Goal: Task Accomplishment & Management: Use online tool/utility

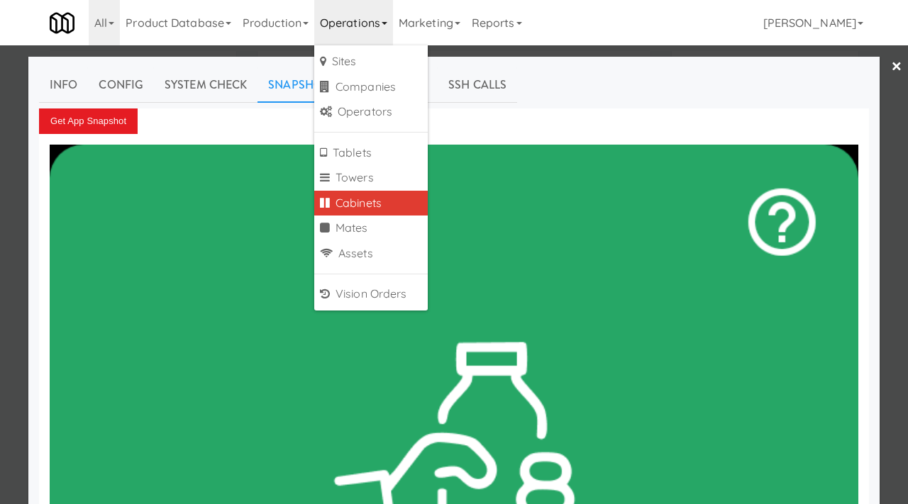
scroll to position [18, 0]
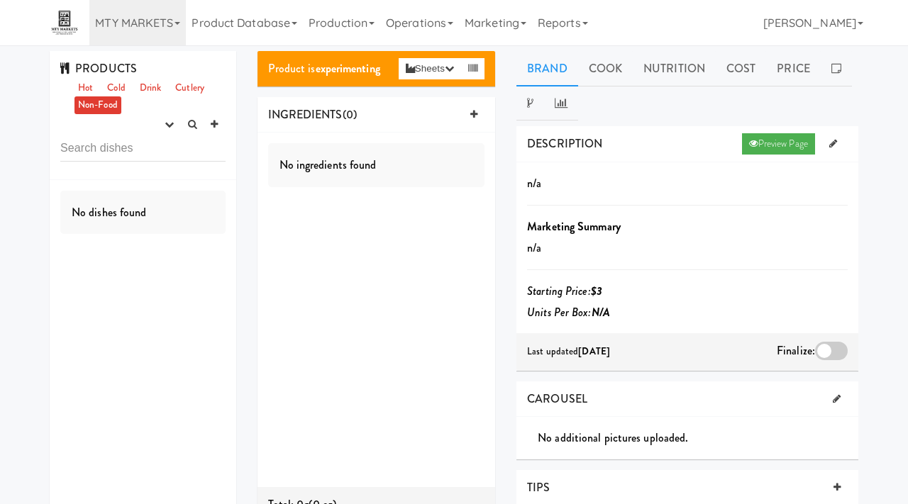
click at [160, 26] on link "MTY MARKETS" at bounding box center [137, 22] width 96 height 45
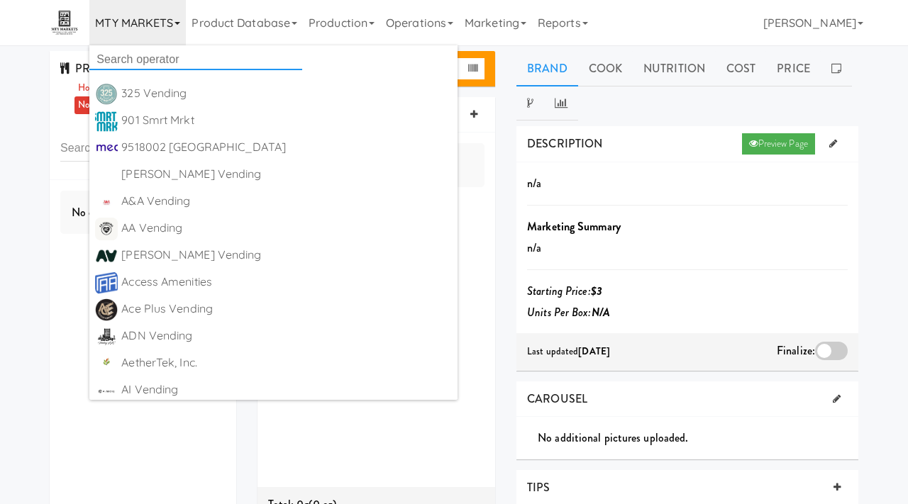
click at [121, 55] on input "text" at bounding box center [195, 59] width 213 height 21
type input "seave"
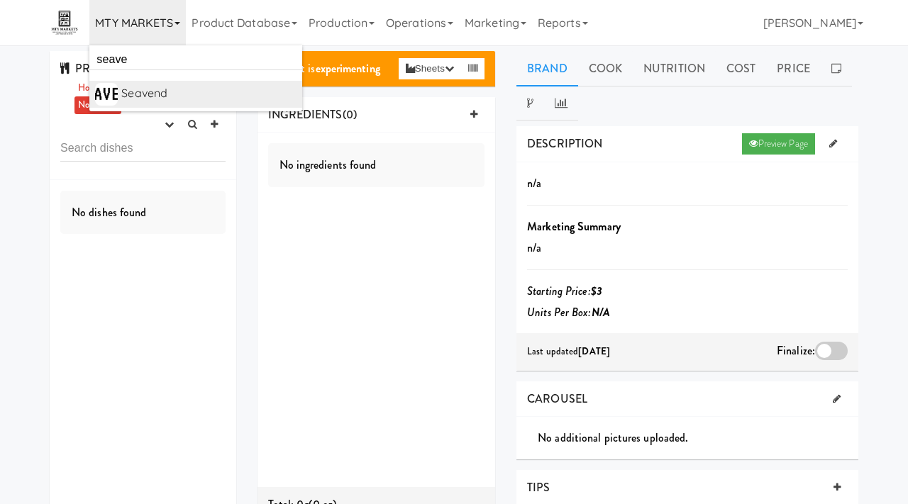
click at [145, 92] on div "Seavend" at bounding box center [208, 93] width 175 height 21
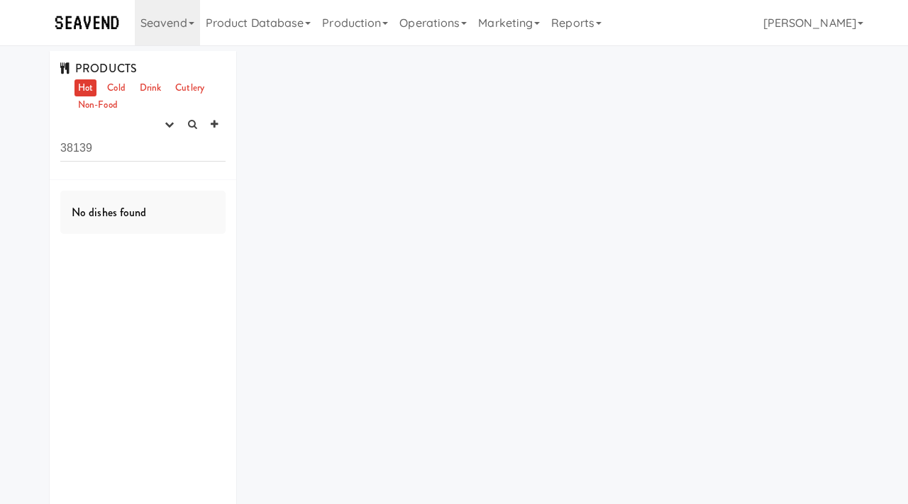
drag, startPoint x: 117, startPoint y: 161, endPoint x: 31, endPoint y: 145, distance: 87.4
click at [31, 145] on div "PRODUCTS Hot Cold Drink Cutlery Non-Food experimenting finalized shipped discon…" at bounding box center [454, 298] width 908 height 494
click at [173, 124] on icon "button" at bounding box center [169, 124] width 9 height 9
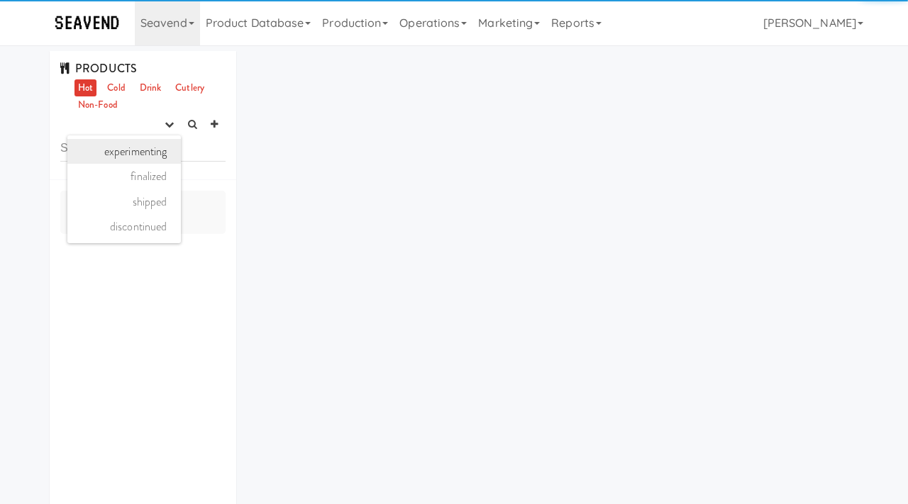
click at [157, 153] on link "experimenting" at bounding box center [124, 152] width 114 height 26
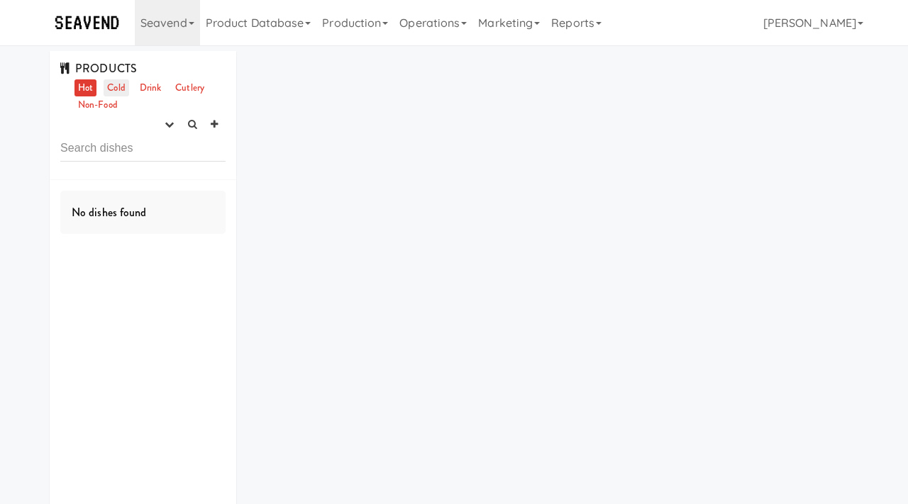
click at [117, 87] on link "Cold" at bounding box center [116, 88] width 25 height 18
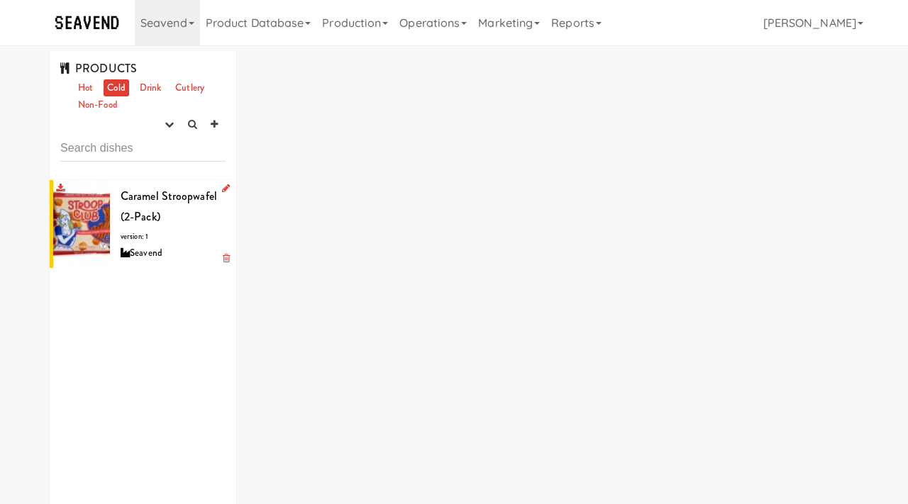
click at [166, 204] on div "Caramel Stroopwafel (2-Pack) version: 1 Seavend" at bounding box center [173, 224] width 105 height 77
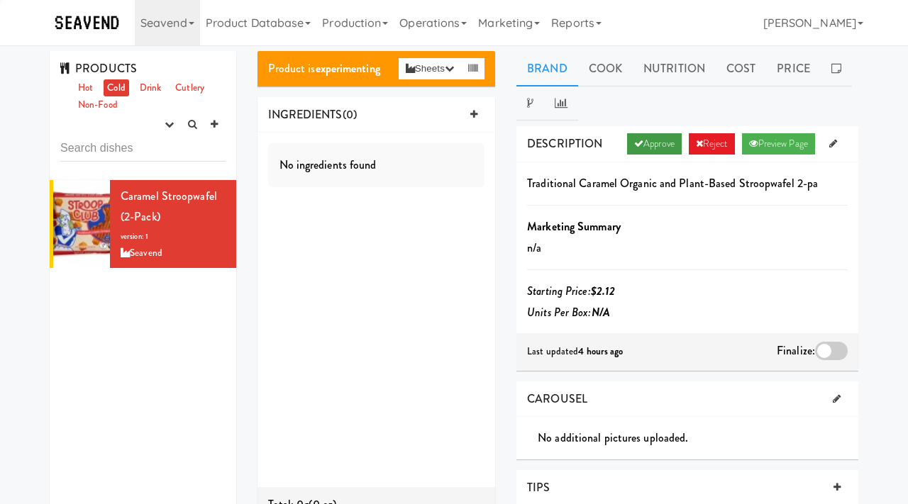
click at [655, 148] on link "Approve" at bounding box center [654, 143] width 55 height 21
click at [825, 352] on div at bounding box center [831, 351] width 33 height 18
click at [0, 0] on input "checkbox" at bounding box center [0, 0] width 0 height 0
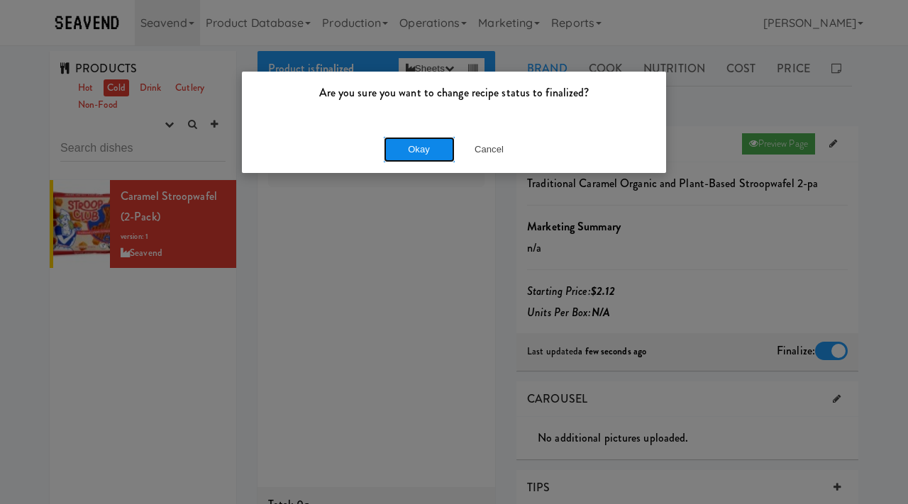
click at [413, 144] on button "Okay" at bounding box center [419, 150] width 71 height 26
